Goal: Information Seeking & Learning: Find specific fact

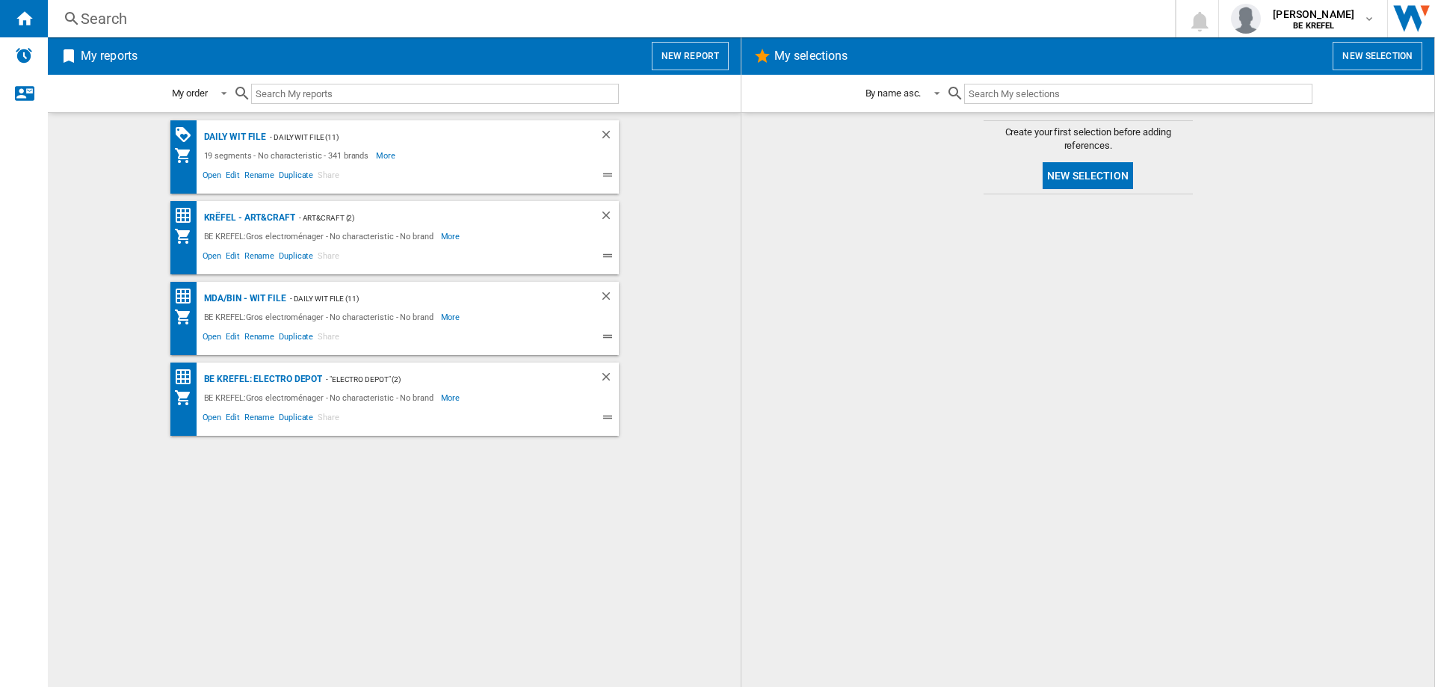
click at [118, 22] on div "Search" at bounding box center [608, 18] width 1055 height 21
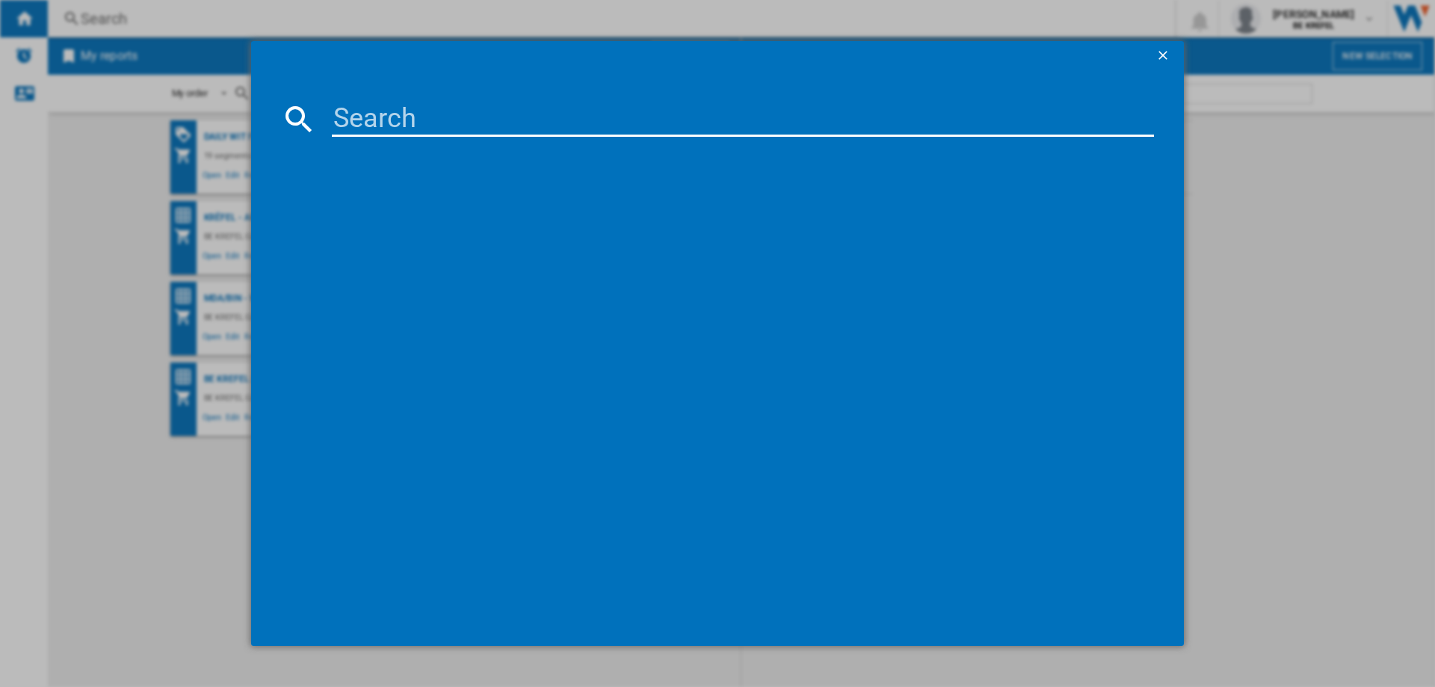
click at [383, 116] on input at bounding box center [743, 119] width 822 height 36
type input "21000938"
click at [407, 209] on div "[PERSON_NAME] PURAROMA KF5601 NOIR" at bounding box center [727, 216] width 807 height 15
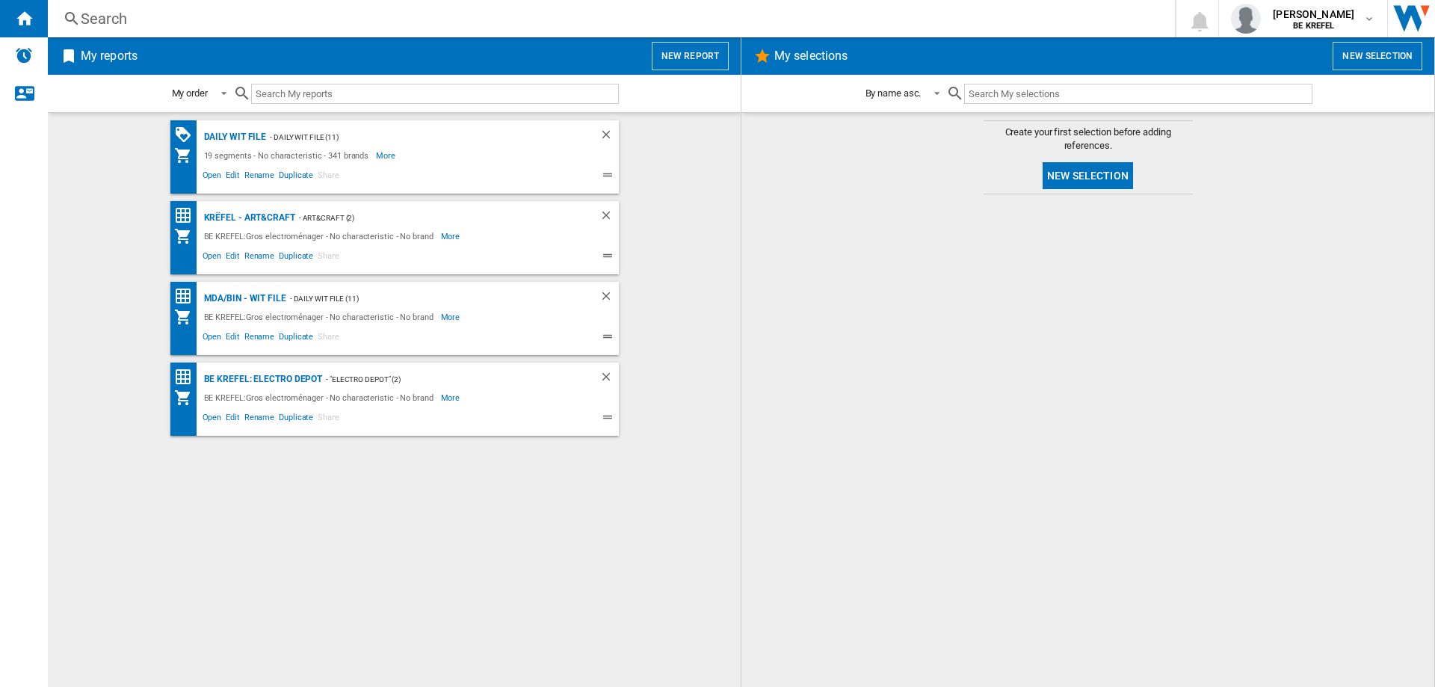
click at [121, 19] on div "Search" at bounding box center [608, 18] width 1055 height 21
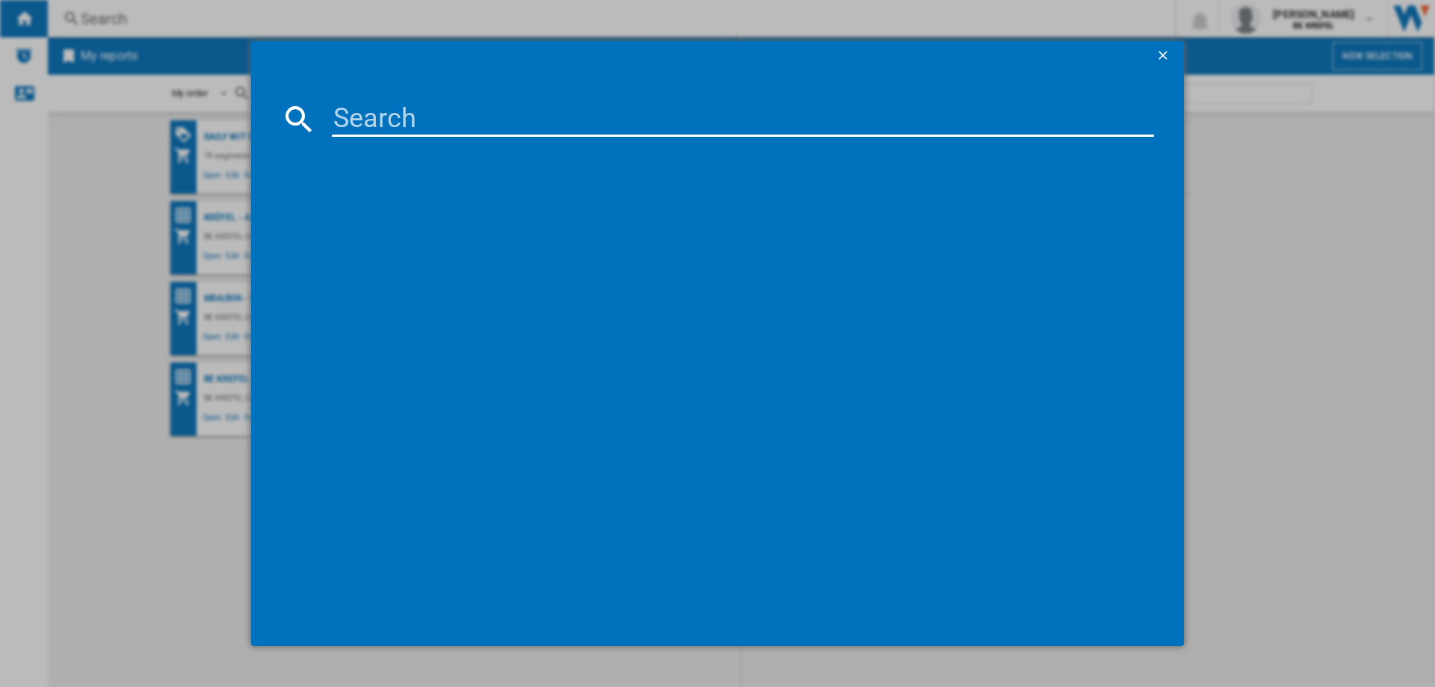
click at [432, 124] on input at bounding box center [743, 119] width 822 height 36
type input "21005564"
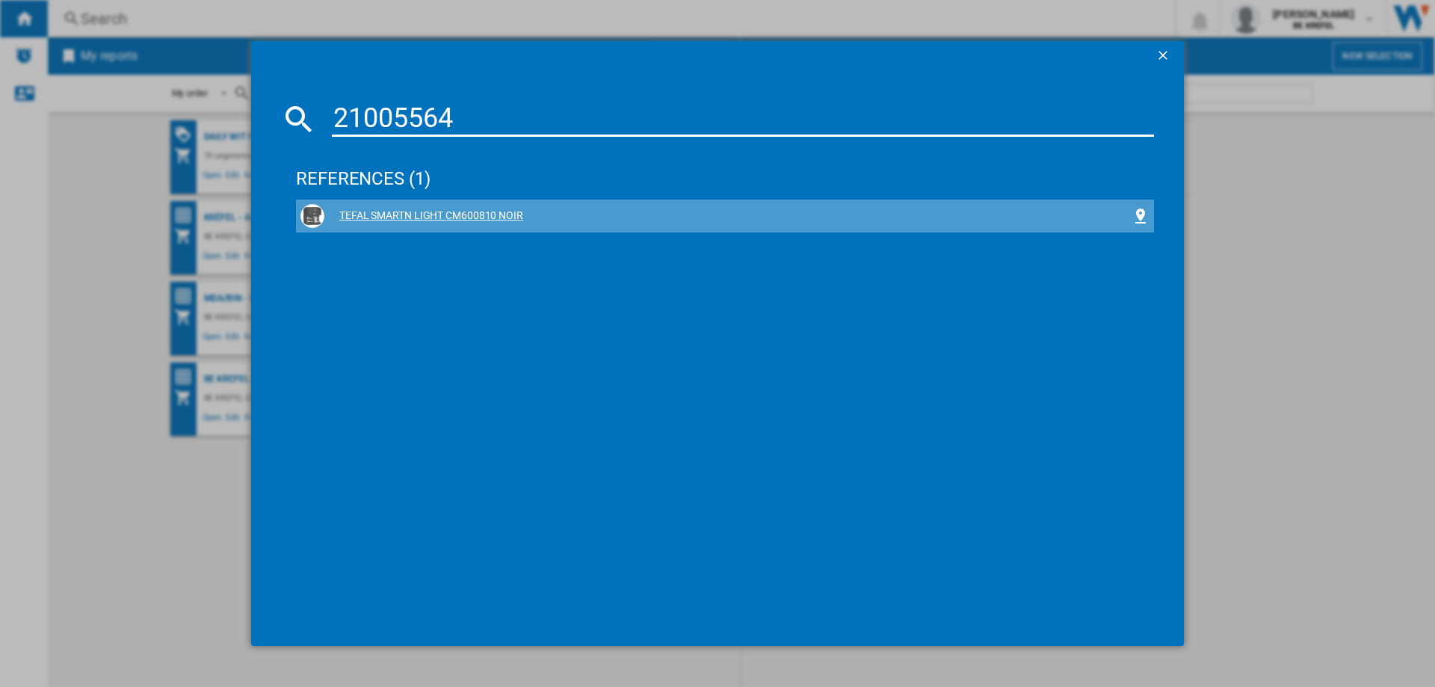
click at [441, 210] on div "TEFAL SMARTN LIGHT CM600810 NOIR" at bounding box center [727, 216] width 807 height 15
